Goal: Transaction & Acquisition: Purchase product/service

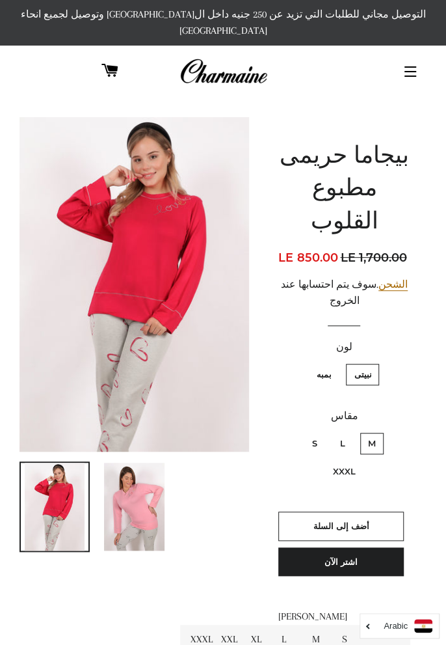
click at [325, 364] on label "بمبه" at bounding box center [323, 374] width 31 height 21
click at [334, 362] on input "بمبه" at bounding box center [334, 362] width 1 height 1
radio input "true"
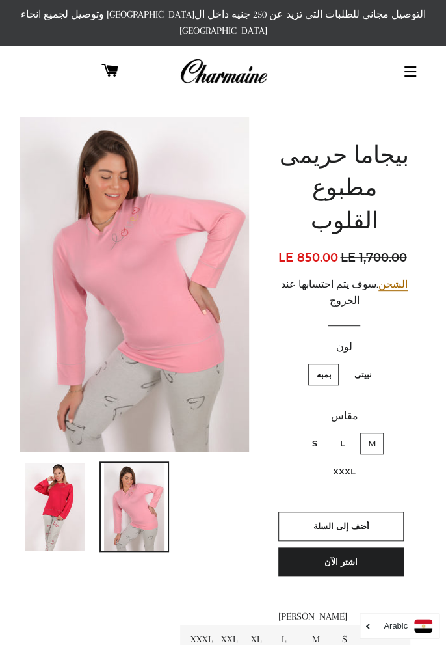
click at [368, 364] on label "نبيتى" at bounding box center [362, 374] width 33 height 21
click at [375, 362] on input "نبيتى" at bounding box center [375, 362] width 1 height 1
radio input "true"
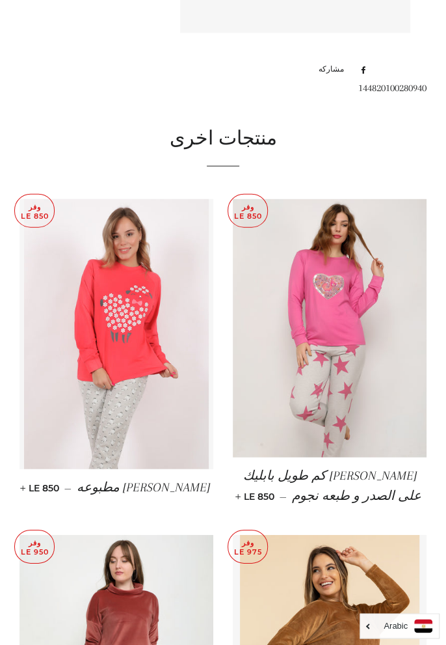
scroll to position [844, 0]
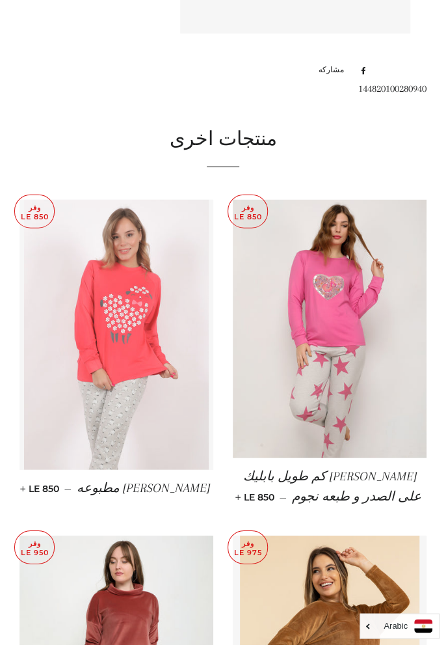
click at [161, 353] on img at bounding box center [116, 335] width 185 height 270
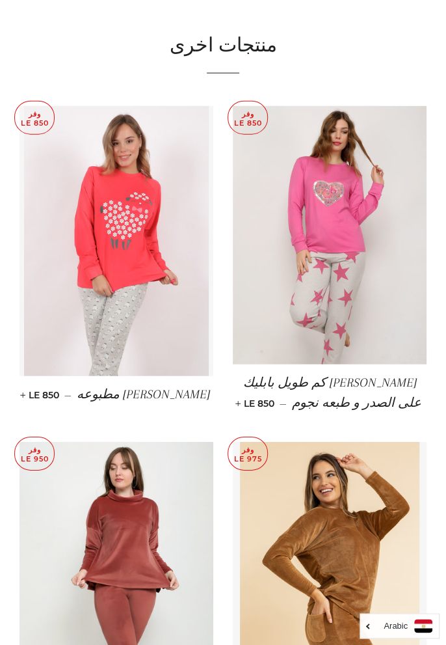
scroll to position [1217, 0]
